Goal: Task Accomplishment & Management: Manage account settings

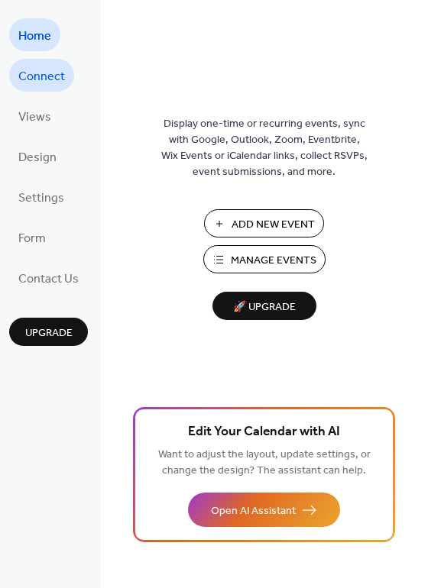
click at [43, 83] on span "Connect" at bounding box center [41, 77] width 47 height 24
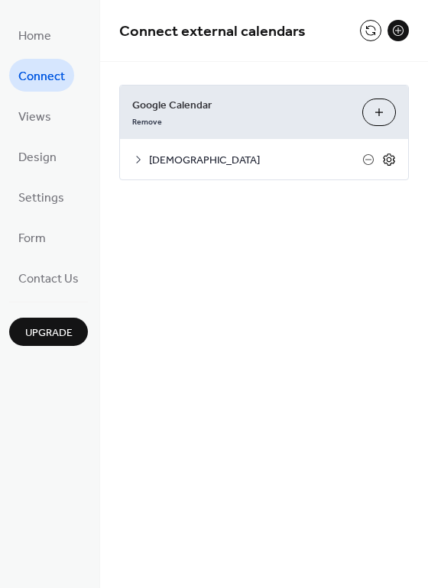
click at [392, 157] on icon at bounding box center [389, 160] width 14 height 14
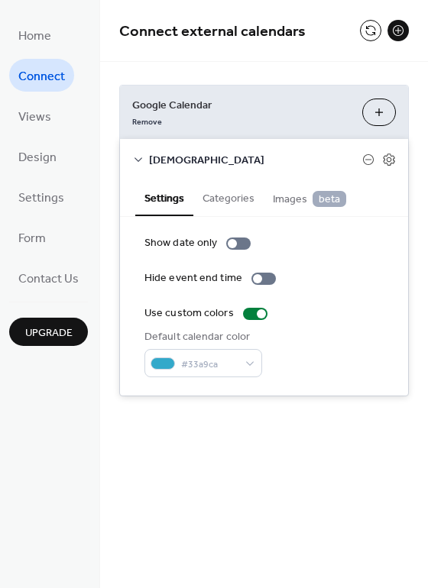
click at [216, 202] on button "Categories" at bounding box center [228, 197] width 70 height 35
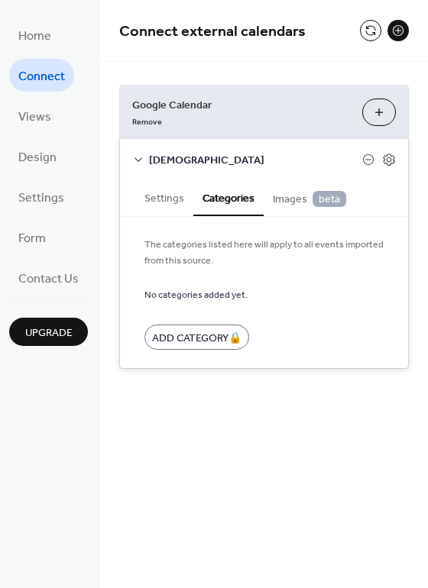
click at [289, 197] on span "Images beta" at bounding box center [309, 199] width 73 height 17
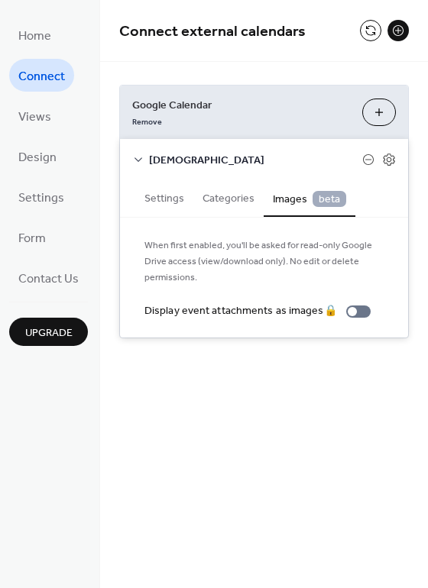
click at [151, 201] on button "Settings" at bounding box center [164, 197] width 58 height 35
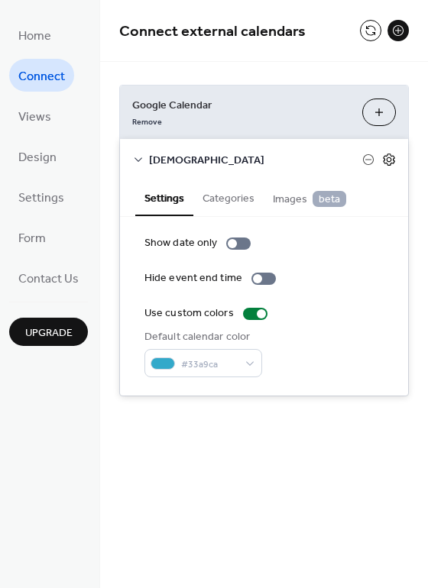
click at [388, 160] on icon at bounding box center [389, 160] width 14 height 14
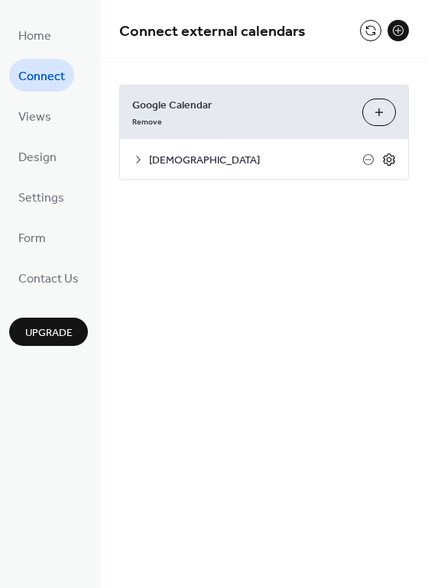
click at [388, 160] on icon at bounding box center [389, 160] width 14 height 14
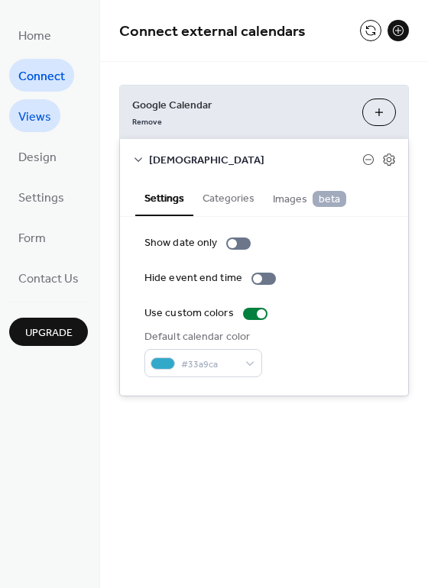
click at [39, 110] on span "Views" at bounding box center [34, 117] width 33 height 24
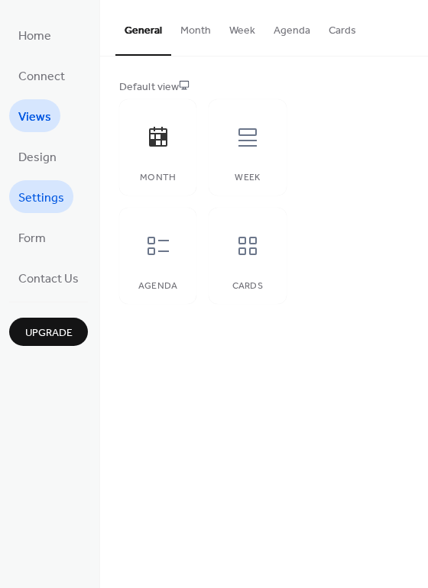
click at [40, 196] on span "Settings" at bounding box center [41, 198] width 46 height 24
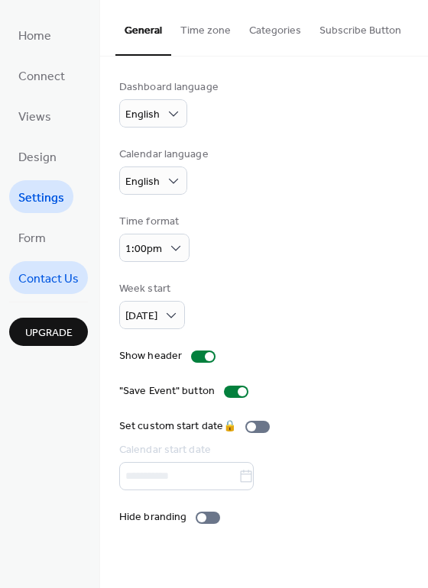
click at [44, 281] on span "Contact Us" at bounding box center [48, 279] width 60 height 24
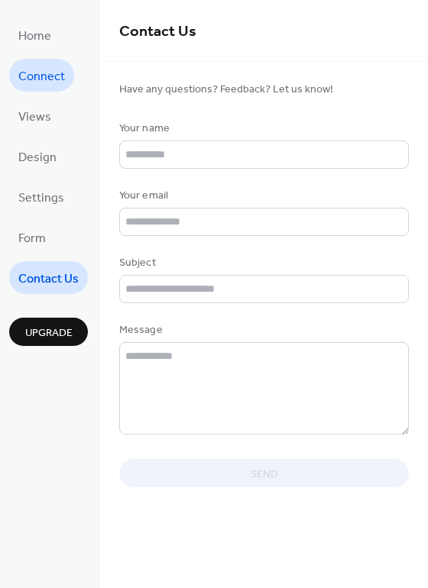
click at [40, 71] on span "Connect" at bounding box center [41, 77] width 47 height 24
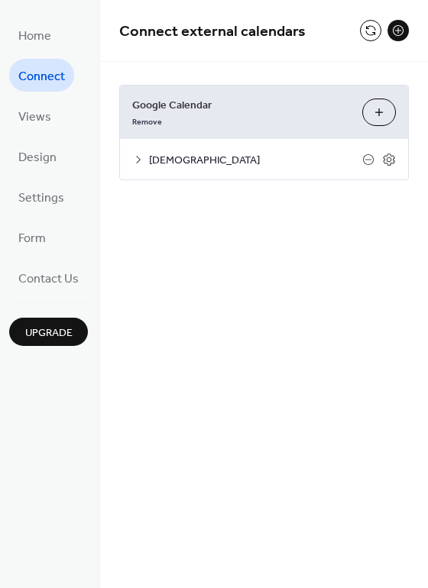
click at [136, 159] on icon at bounding box center [138, 160] width 12 height 12
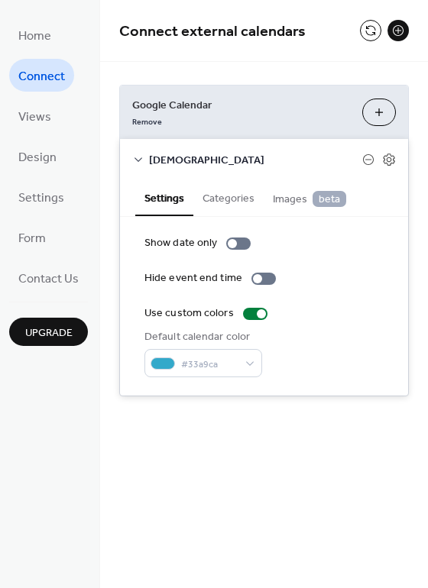
click at [234, 200] on button "Categories" at bounding box center [228, 197] width 70 height 35
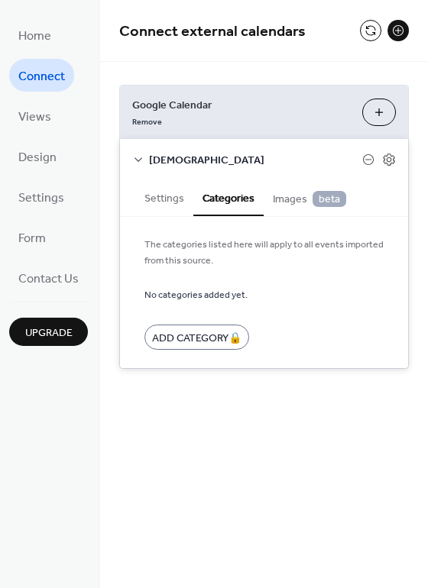
click at [289, 206] on span "Images beta" at bounding box center [309, 199] width 73 height 17
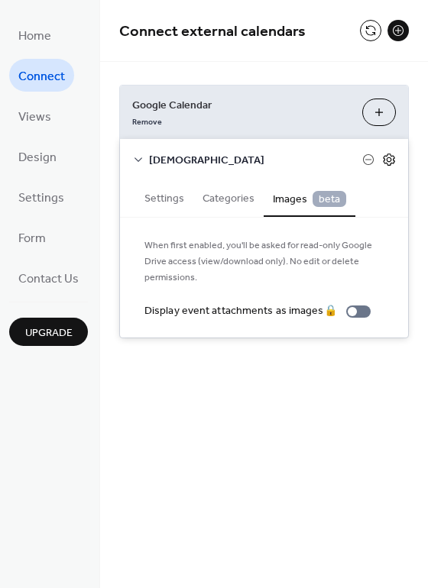
click at [392, 160] on icon at bounding box center [389, 160] width 14 height 14
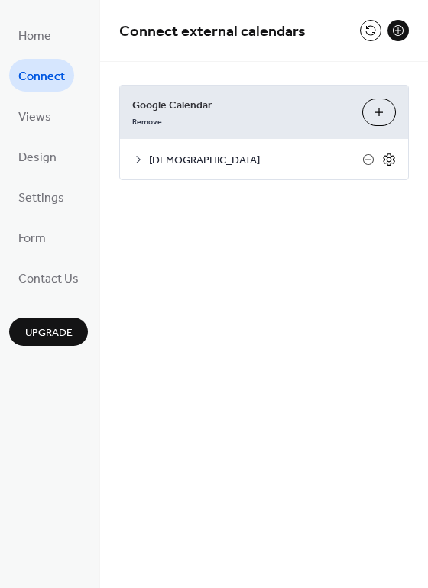
click at [392, 160] on icon at bounding box center [389, 160] width 14 height 14
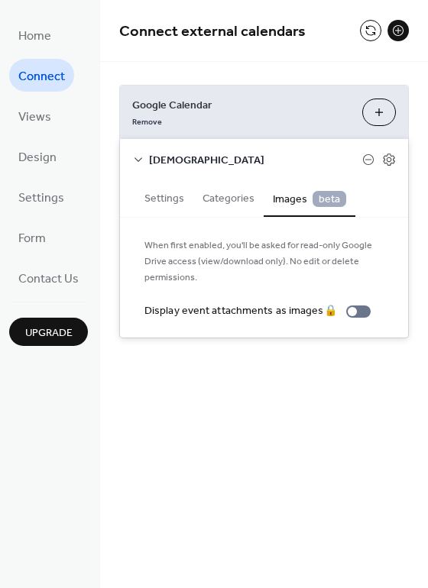
click at [57, 332] on span "Upgrade" at bounding box center [48, 333] width 47 height 16
click at [40, 121] on span "Views" at bounding box center [34, 117] width 33 height 24
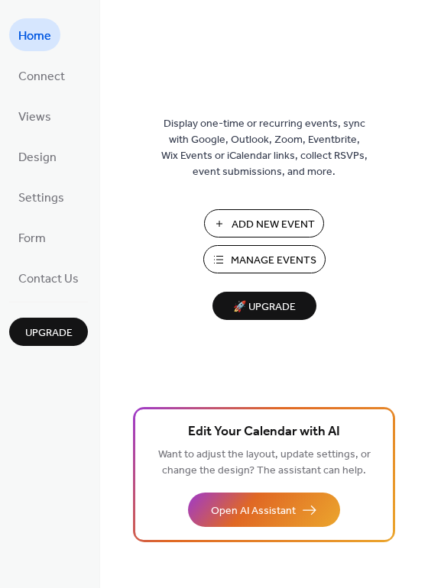
click at [253, 258] on span "Manage Events" at bounding box center [274, 261] width 86 height 16
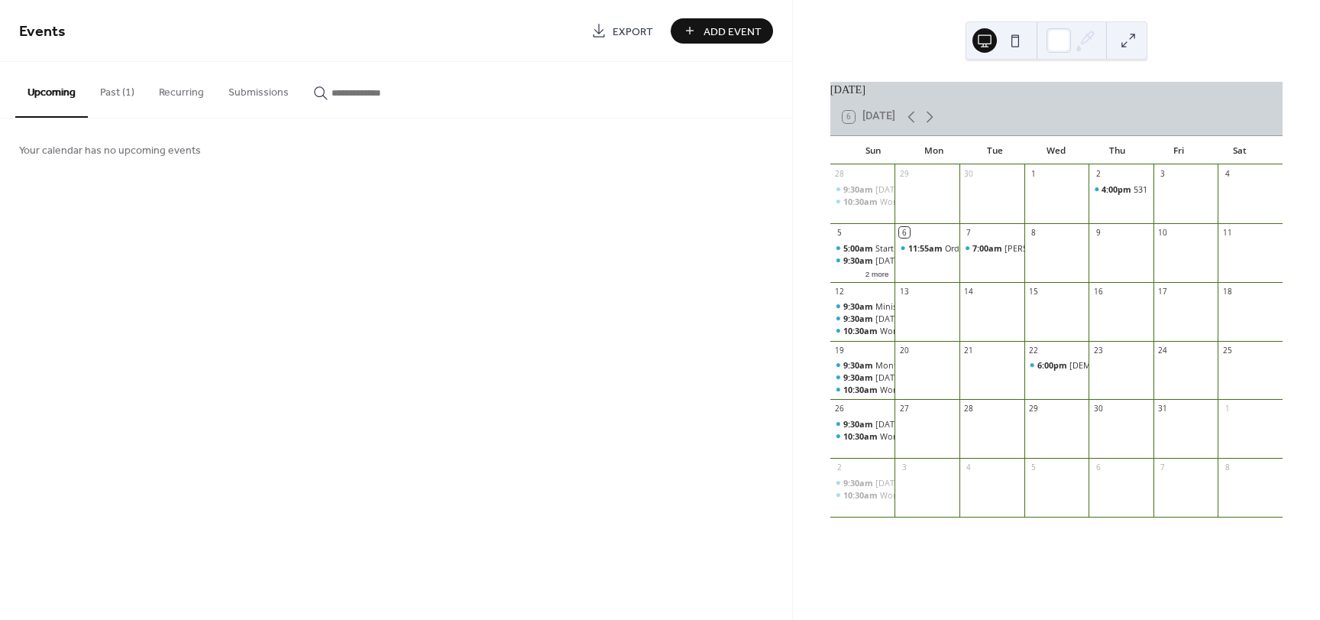
click at [110, 91] on button "Past (1)" at bounding box center [117, 89] width 59 height 54
click at [179, 89] on button "Recurring" at bounding box center [182, 89] width 70 height 54
click at [268, 92] on button "Submissions" at bounding box center [258, 89] width 85 height 54
click at [53, 89] on button "Upcoming" at bounding box center [51, 89] width 73 height 54
